Goal: Transaction & Acquisition: Purchase product/service

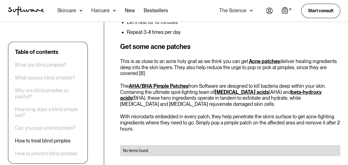
scroll to position [1185, 0]
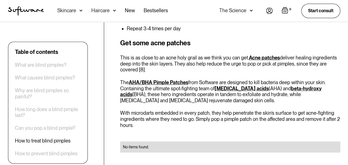
click at [163, 79] on link "AHA/BHA Pimple Patches" at bounding box center [159, 82] width 60 height 6
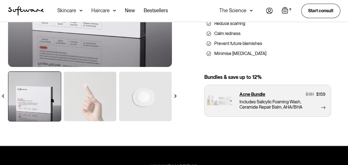
scroll to position [148, 0]
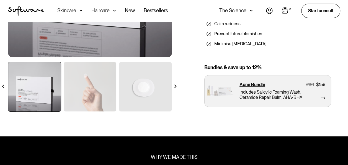
click at [176, 85] on img at bounding box center [176, 86] width 4 height 4
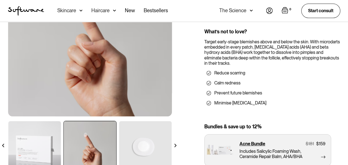
scroll to position [96, 0]
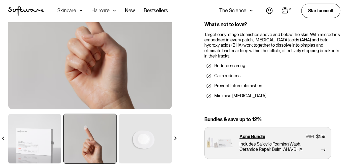
click at [176, 138] on img at bounding box center [176, 138] width 4 height 4
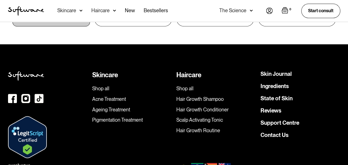
scroll to position [1335, 0]
